Goal: Information Seeking & Learning: Learn about a topic

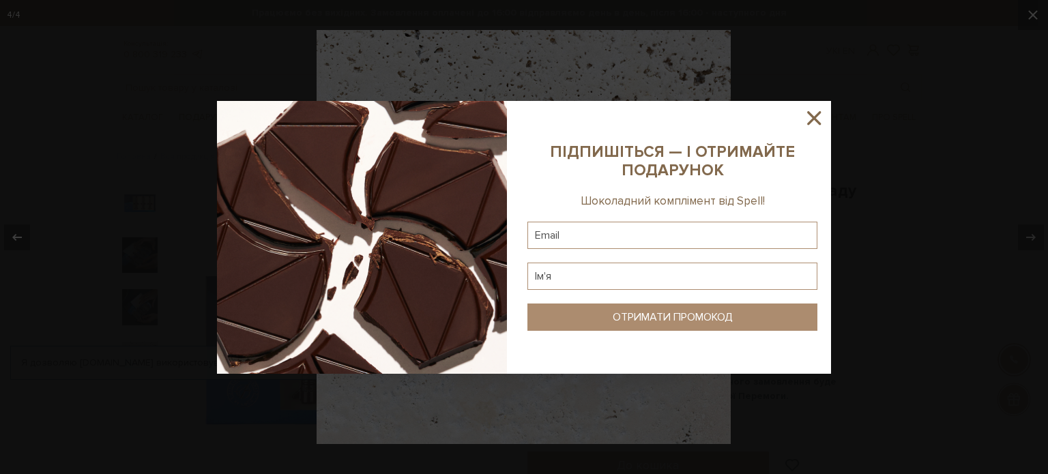
click at [813, 102] on sys-column-static at bounding box center [672, 237] width 317 height 273
click at [814, 114] on icon at bounding box center [813, 117] width 23 height 23
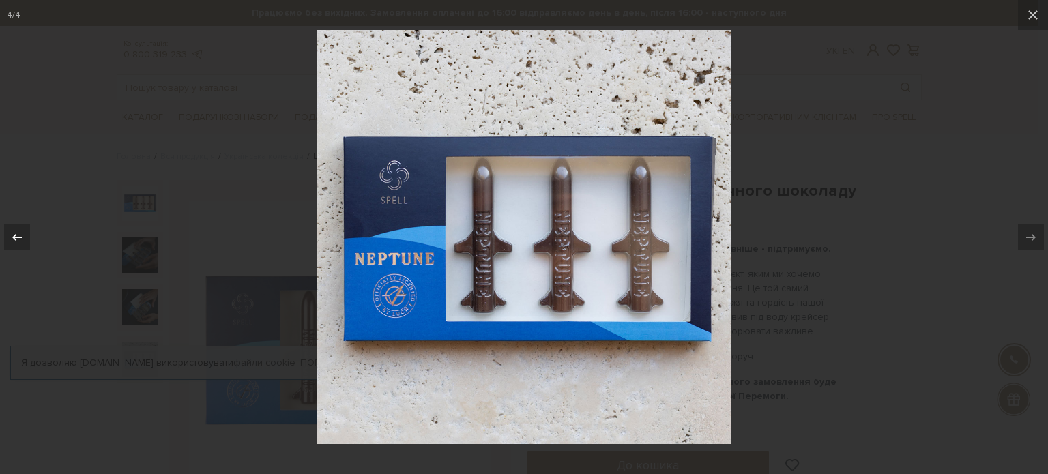
click at [33, 243] on button at bounding box center [24, 237] width 48 height 68
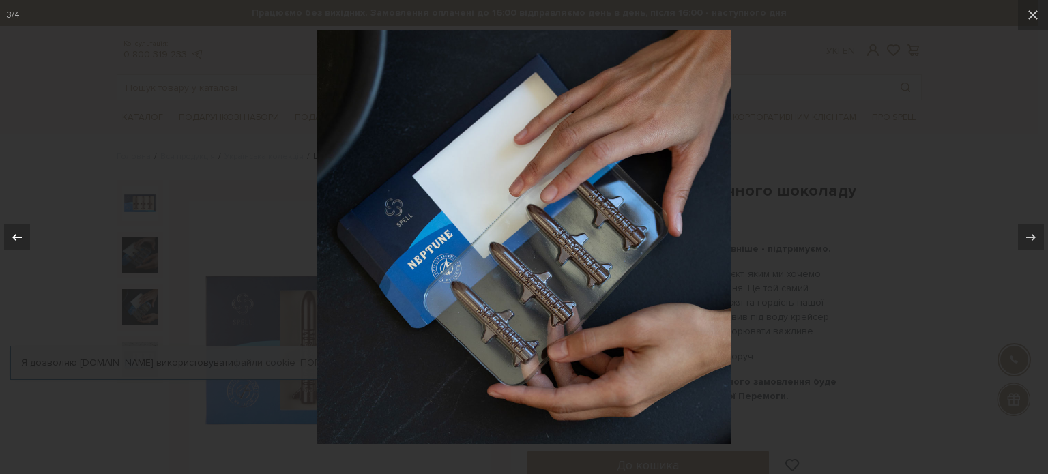
click at [33, 243] on button at bounding box center [24, 237] width 48 height 68
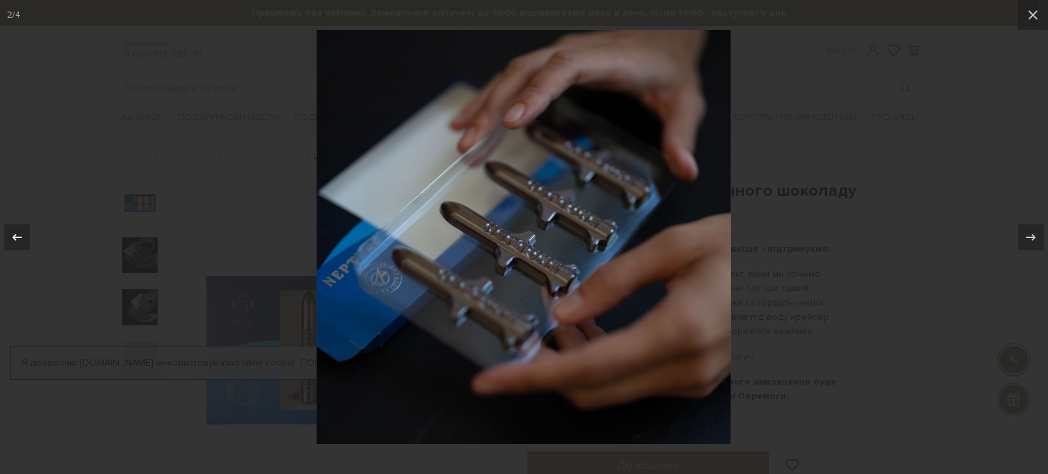
click at [33, 239] on button at bounding box center [24, 237] width 48 height 68
